Goal: Transaction & Acquisition: Purchase product/service

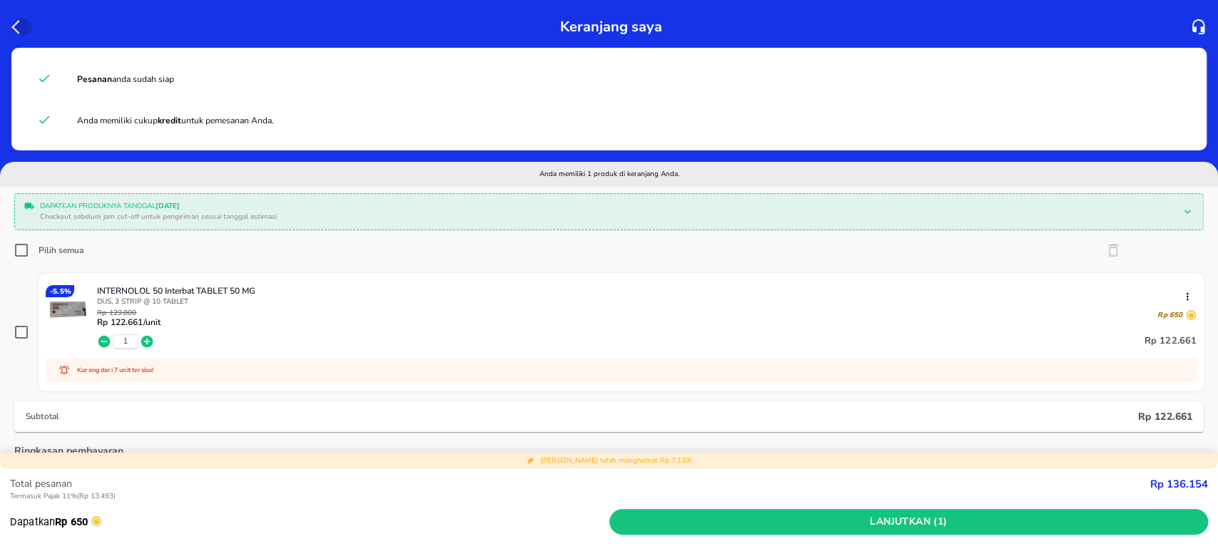
click at [17, 21] on icon "button" at bounding box center [15, 27] width 9 height 14
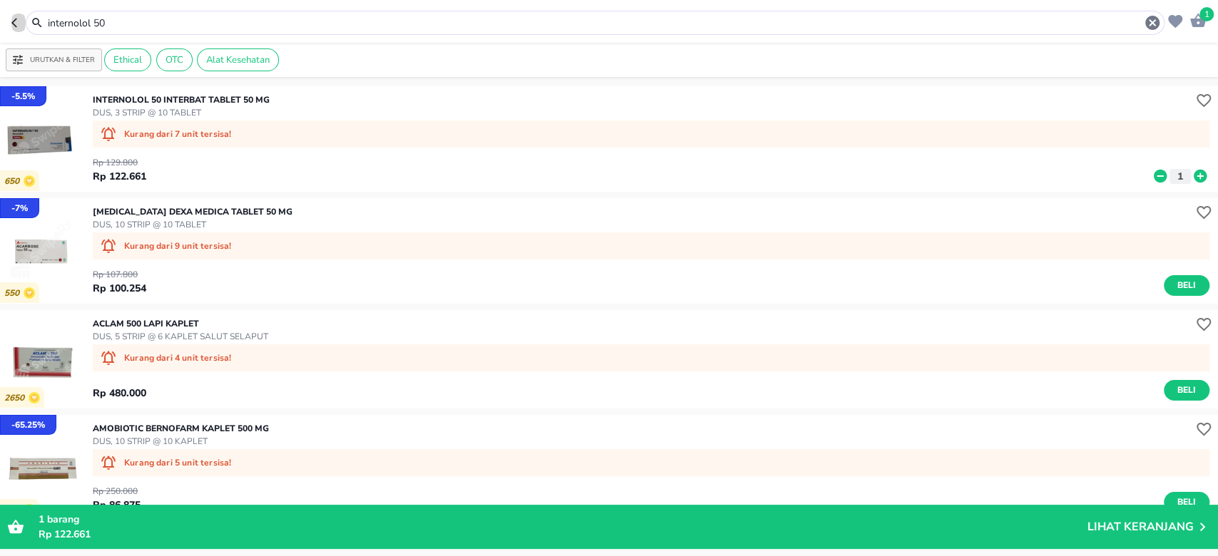
click at [16, 24] on icon "button" at bounding box center [16, 22] width 11 height 11
type input "internolol"
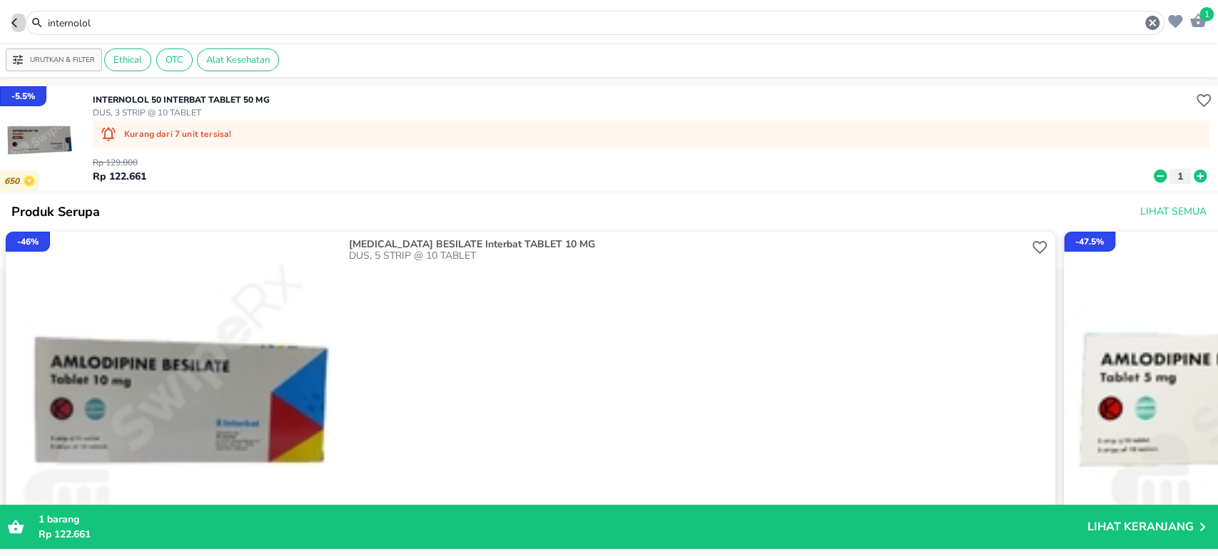
click at [16, 26] on icon "button" at bounding box center [14, 22] width 6 height 9
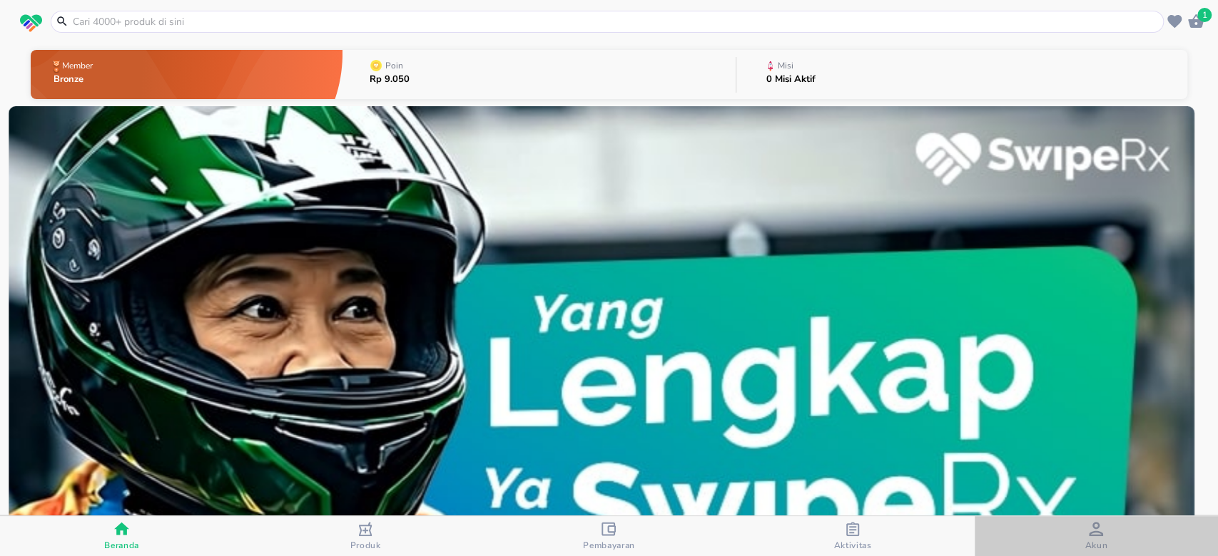
click at [1096, 531] on icon "button" at bounding box center [1096, 529] width 14 height 14
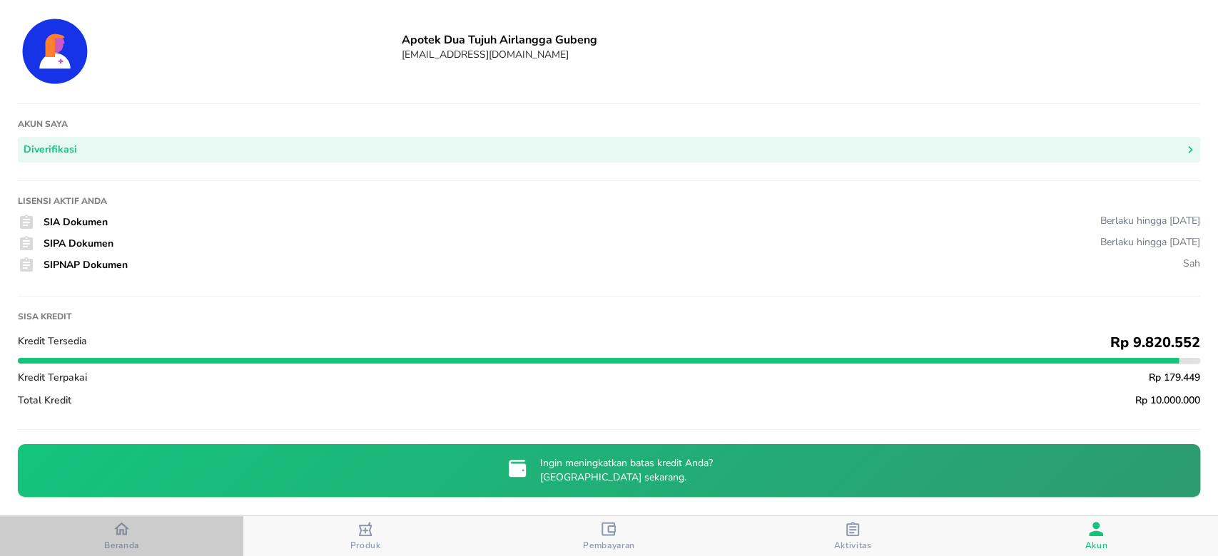
click at [131, 553] on button "Beranda" at bounding box center [121, 536] width 243 height 40
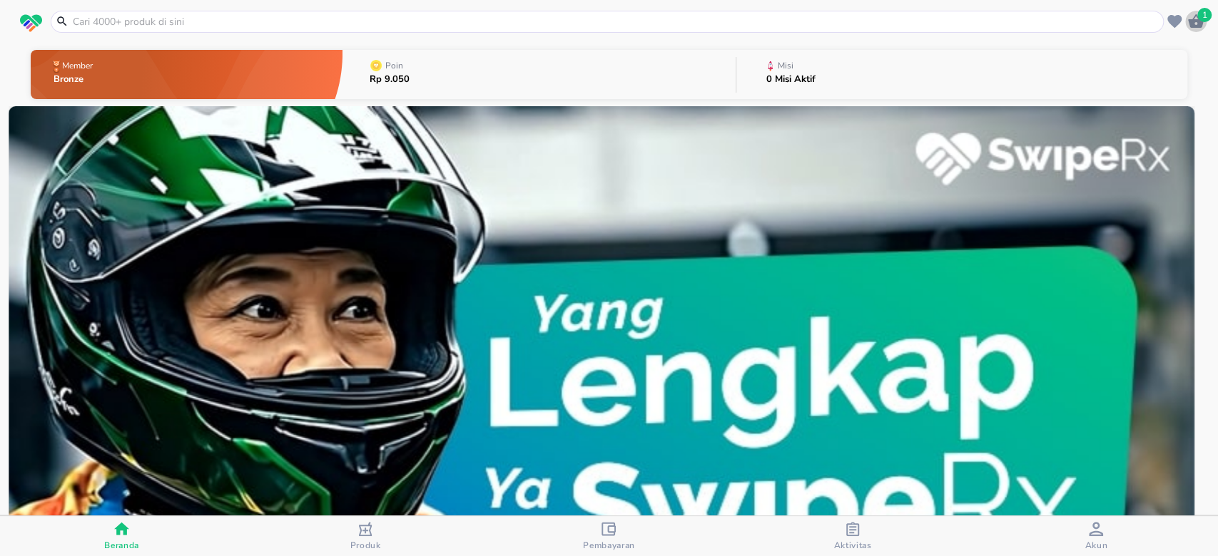
click at [1189, 23] on icon "button" at bounding box center [1196, 21] width 16 height 14
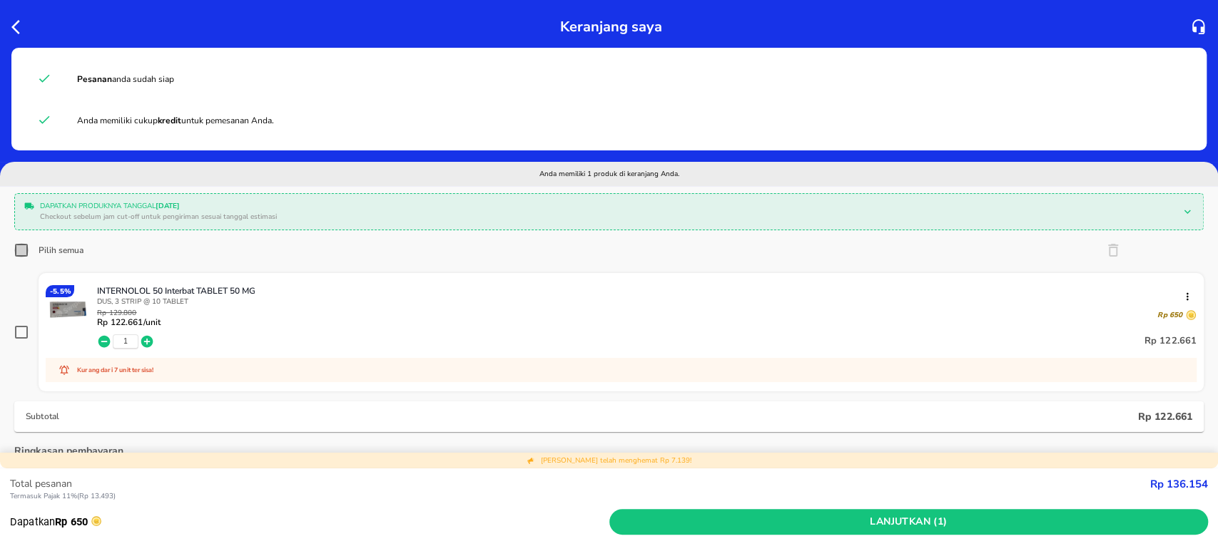
click at [20, 248] on input "Pilih semua" at bounding box center [21, 250] width 14 height 14
checkbox input "true"
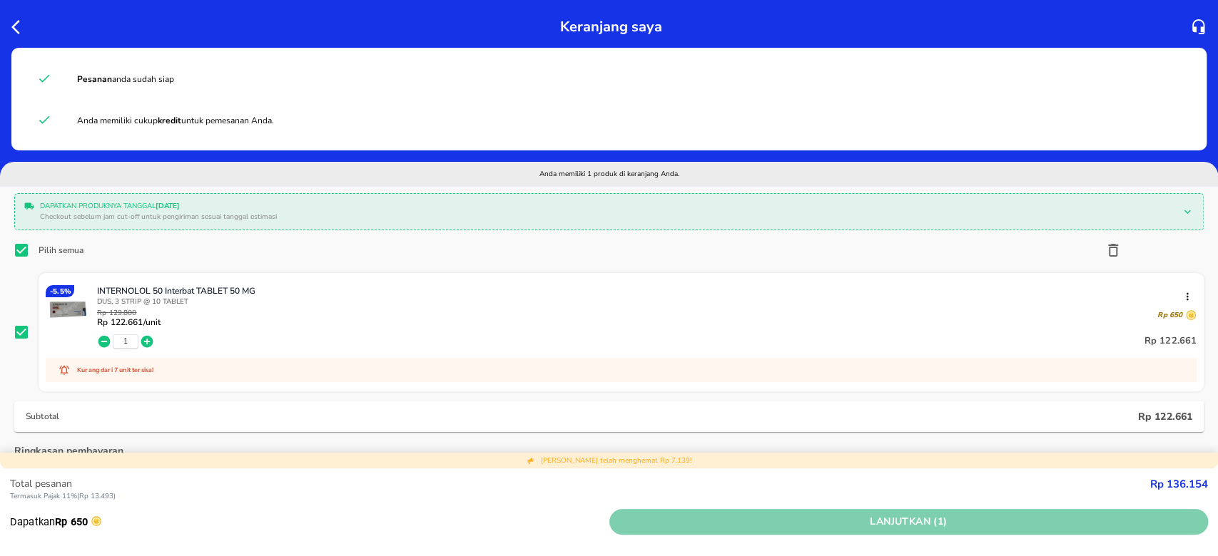
click at [862, 522] on span "Lanjutkan (1)" at bounding box center [909, 523] width 588 height 18
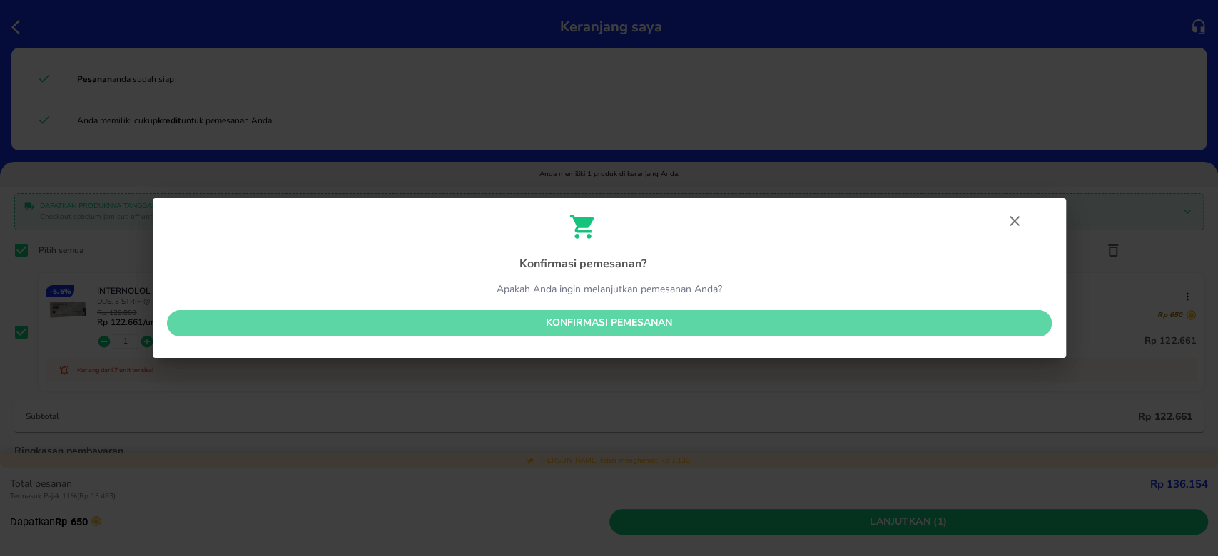
click at [716, 326] on span "Konfirmasi pemesanan" at bounding box center [609, 324] width 862 height 18
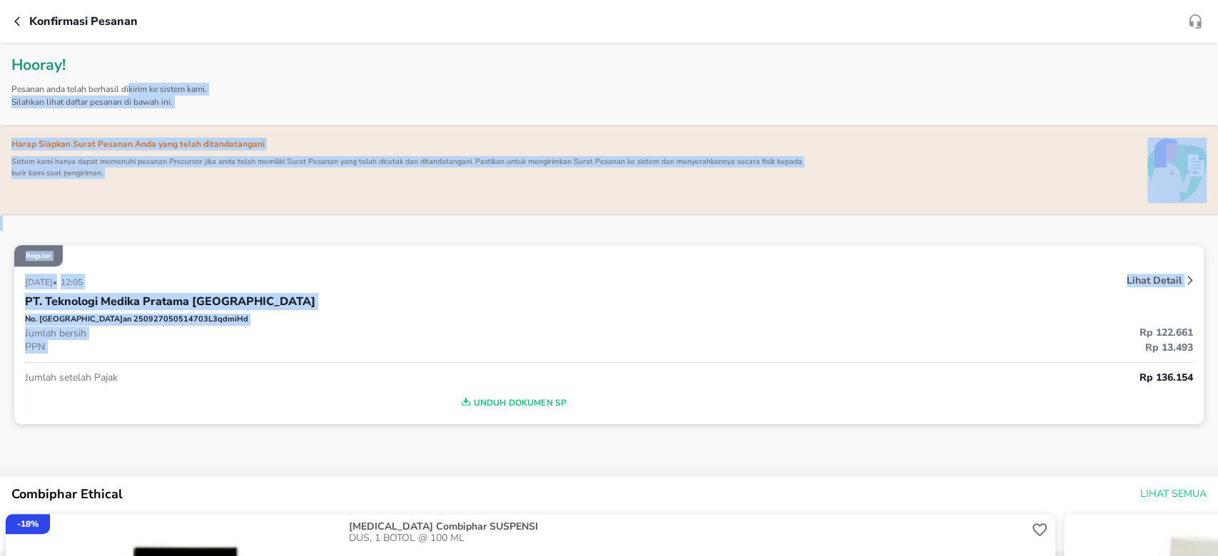
drag, startPoint x: 716, startPoint y: 326, endPoint x: 128, endPoint y: 88, distance: 634.0
click at [128, 88] on div "Hooray! Pesanan anda telah berhasil dikirim ke sistem kami. Silahkan lihat daft…" at bounding box center [609, 246] width 1218 height 407
click at [17, 14] on button "button" at bounding box center [21, 21] width 15 height 17
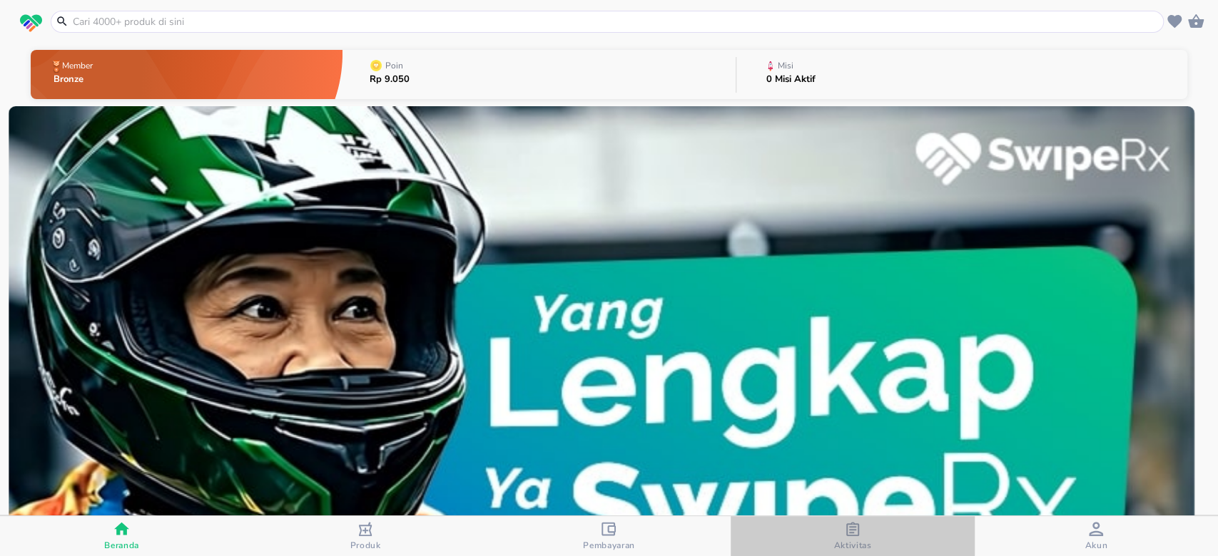
click at [852, 528] on icon "button" at bounding box center [852, 529] width 14 height 14
